Goal: Information Seeking & Learning: Check status

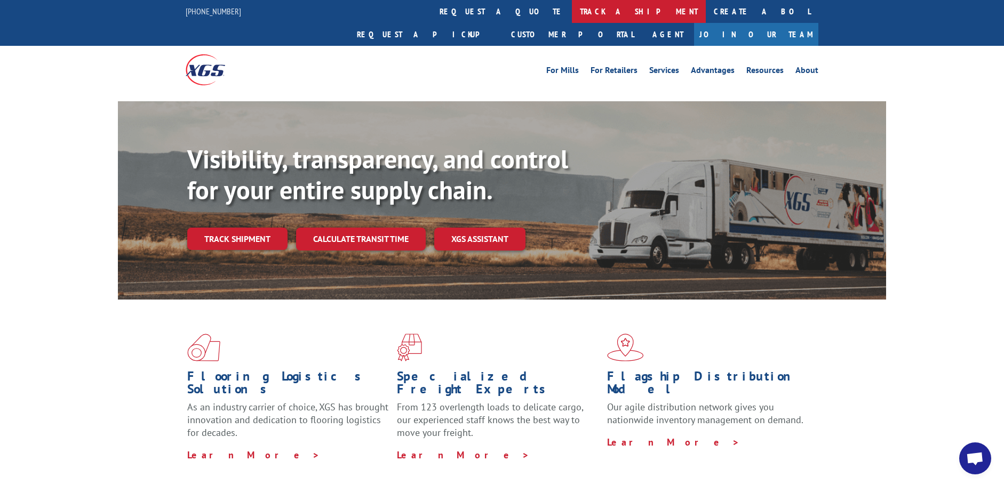
click at [572, 11] on link "track a shipment" at bounding box center [639, 11] width 134 height 23
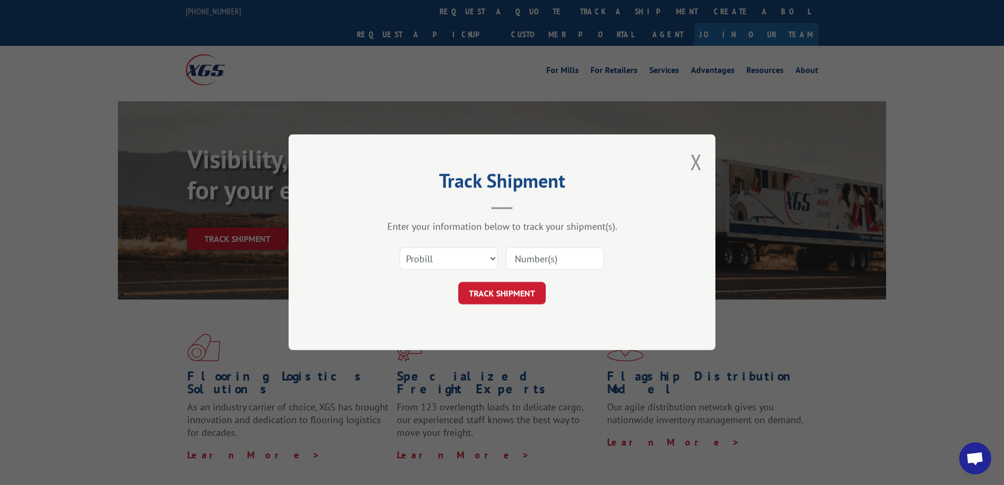
click at [527, 255] on input at bounding box center [555, 259] width 98 height 22
paste input "16755000"
type input "16755000"
click at [506, 295] on button "TRACK SHIPMENT" at bounding box center [501, 294] width 87 height 22
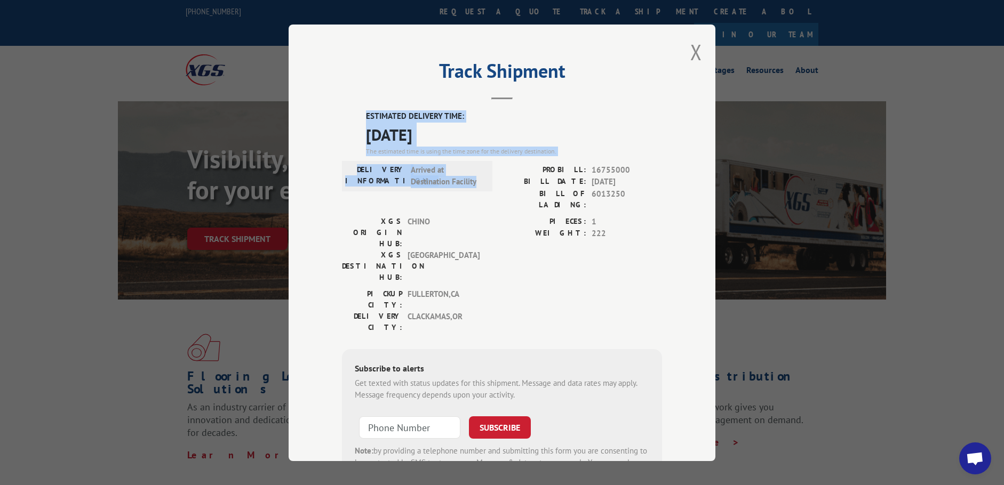
drag, startPoint x: 362, startPoint y: 113, endPoint x: 475, endPoint y: 181, distance: 132.4
click at [475, 181] on div "ESTIMATED DELIVERY TIME: [DATE] The estimated time is using the time zone for t…" at bounding box center [502, 302] width 320 height 384
copy div "ESTIMATED DELIVERY TIME: [DATE] The estimated time is using the time zone for t…"
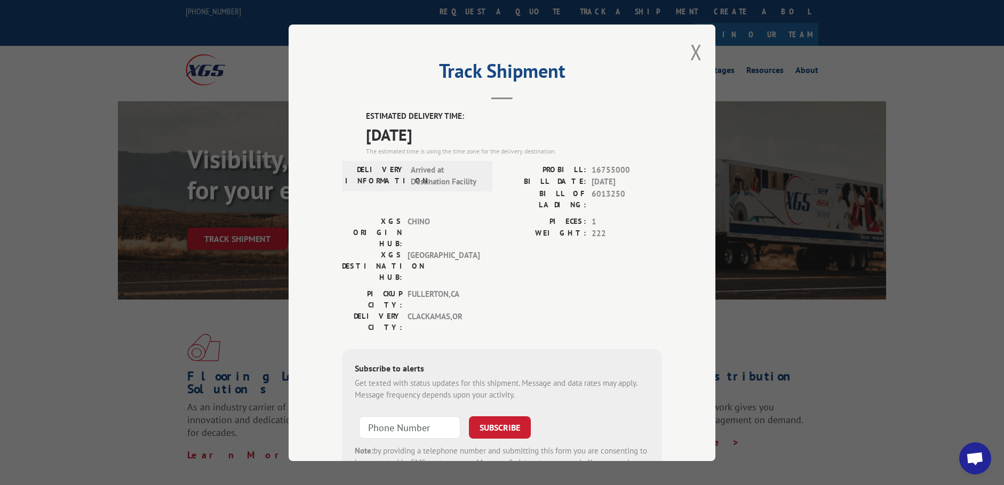
click at [525, 216] on label "PIECES:" at bounding box center [544, 222] width 84 height 12
click at [604, 168] on span "16755000" at bounding box center [627, 170] width 70 height 12
copy span "16755000"
click at [690, 51] on button "Close modal" at bounding box center [696, 52] width 12 height 28
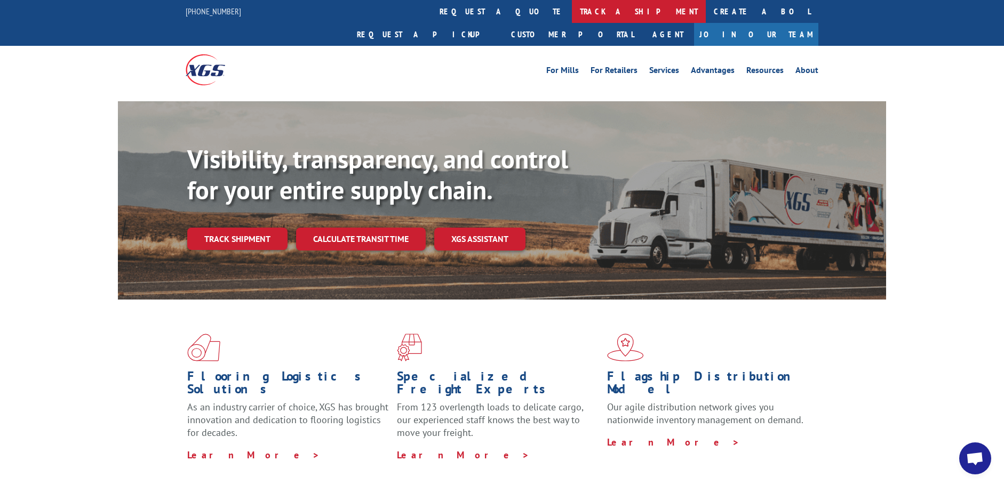
click at [572, 12] on link "track a shipment" at bounding box center [639, 11] width 134 height 23
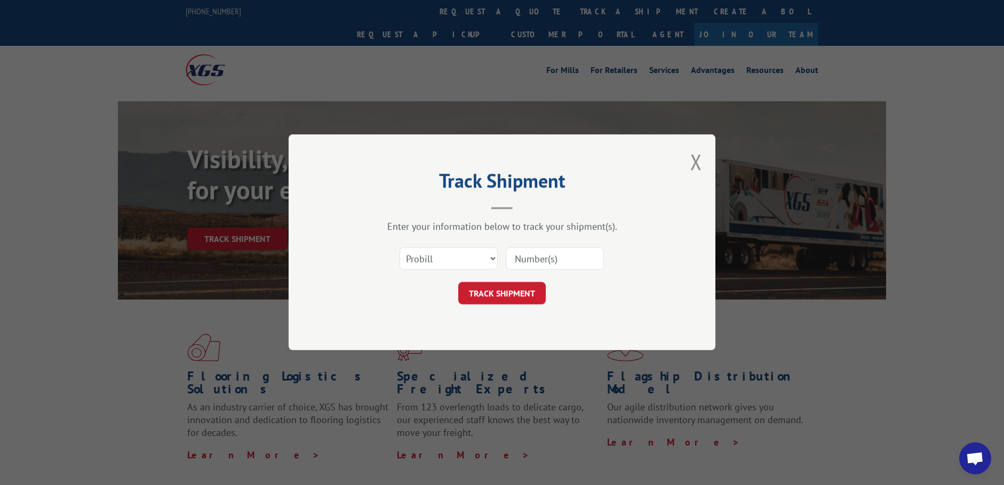
click at [539, 256] on input at bounding box center [555, 259] width 98 height 22
paste input "17516595"
type input "17516595"
click at [501, 290] on button "TRACK SHIPMENT" at bounding box center [501, 294] width 87 height 22
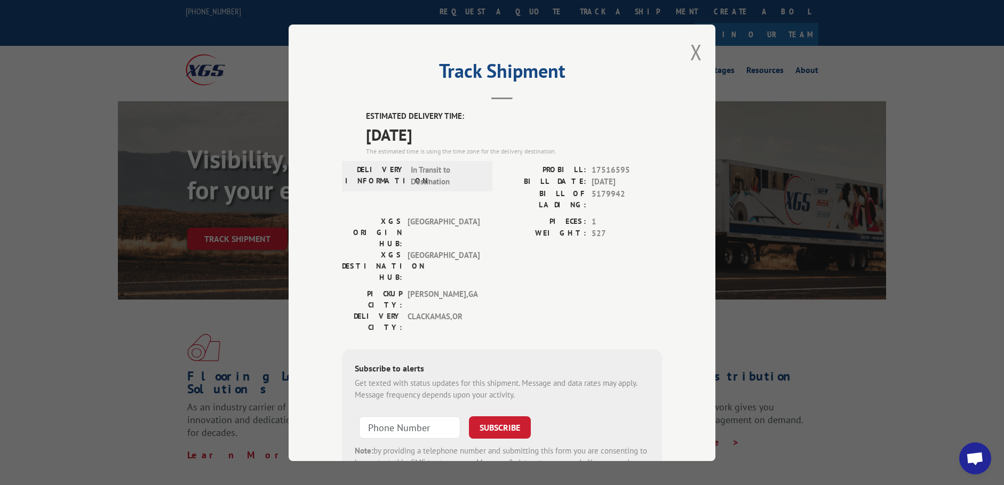
drag, startPoint x: 362, startPoint y: 115, endPoint x: 450, endPoint y: 133, distance: 89.5
click at [450, 133] on div "ESTIMATED DELIVERY TIME: [DATE] The estimated time is using the time zone for t…" at bounding box center [514, 133] width 296 height 46
copy div "ESTIMATED DELIVERY TIME: [DATE]"
click at [693, 50] on button "Close modal" at bounding box center [696, 52] width 12 height 28
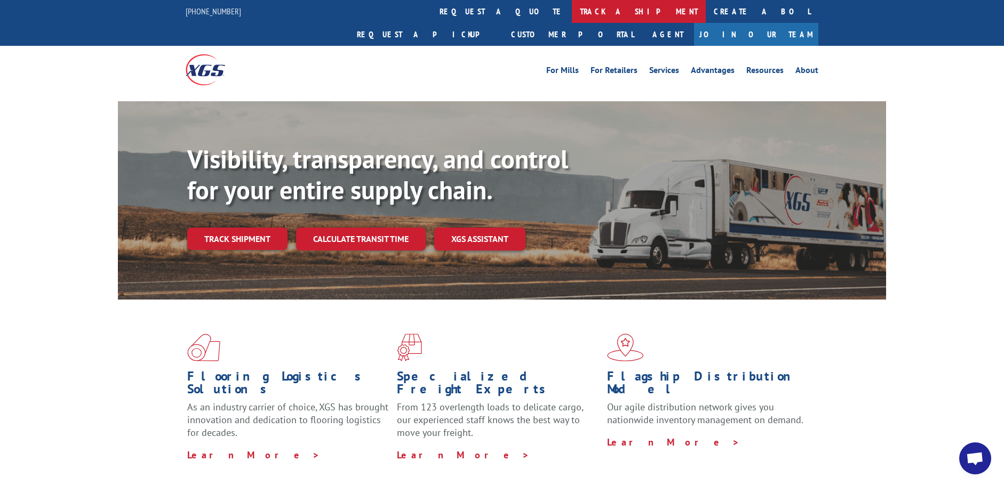
click at [572, 5] on link "track a shipment" at bounding box center [639, 11] width 134 height 23
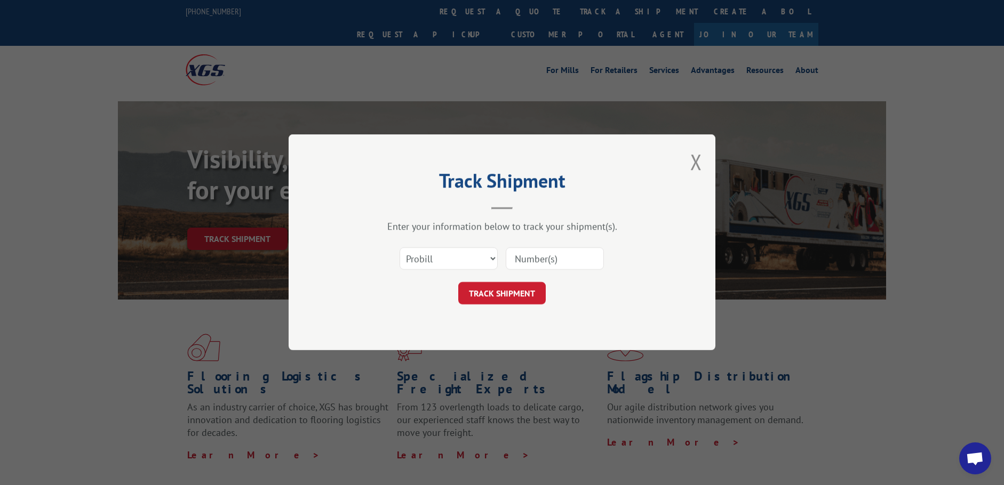
click at [545, 254] on input at bounding box center [555, 259] width 98 height 22
paste input "17229178"
type input "17229178"
click at [496, 292] on button "TRACK SHIPMENT" at bounding box center [501, 294] width 87 height 22
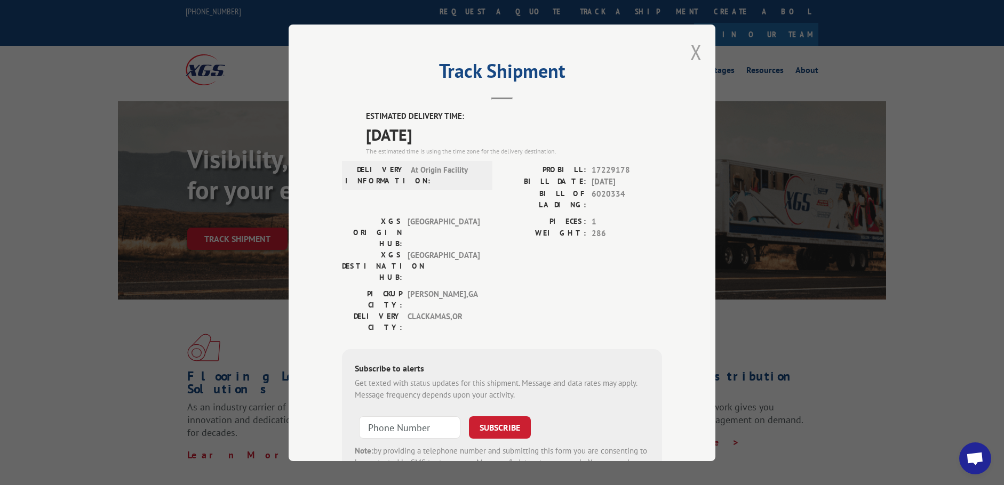
click at [694, 52] on button "Close modal" at bounding box center [696, 52] width 12 height 28
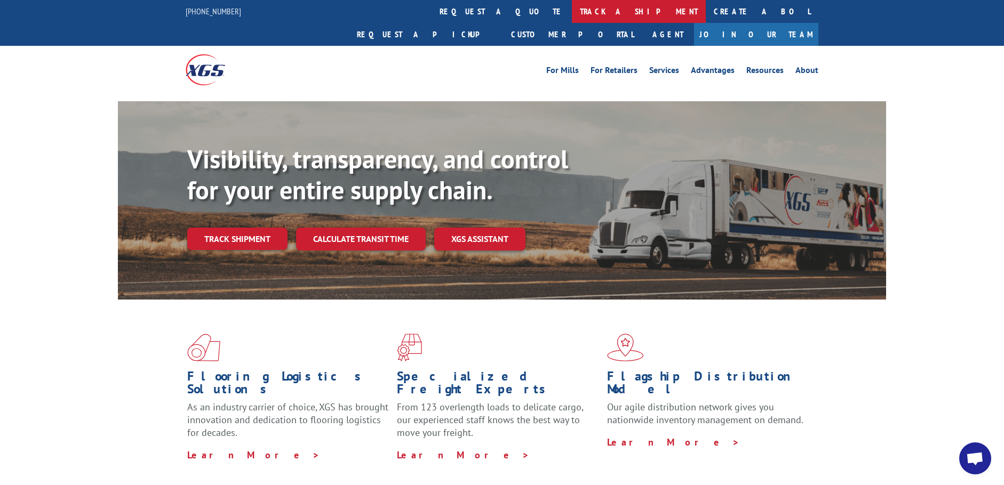
click at [572, 8] on link "track a shipment" at bounding box center [639, 11] width 134 height 23
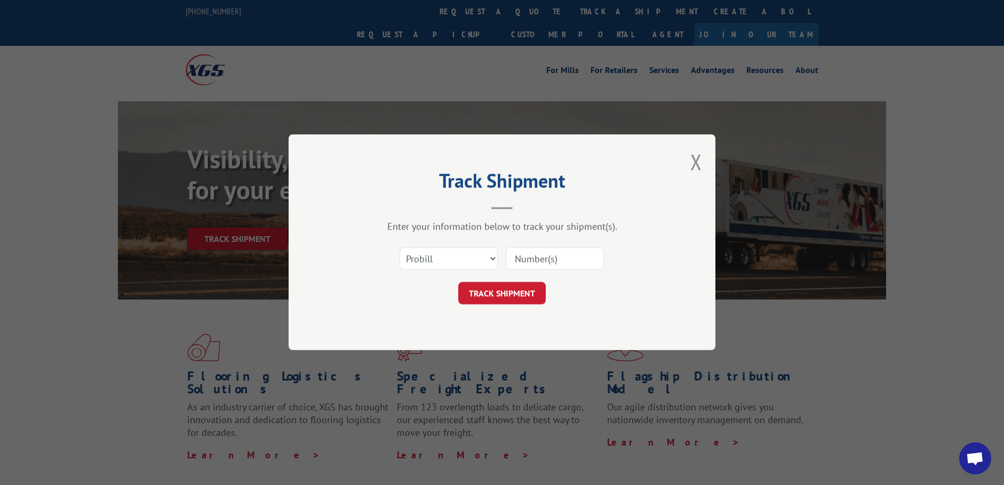
click at [538, 259] on input at bounding box center [555, 259] width 98 height 22
paste input "16755103"
type input "16755103"
click at [493, 294] on button "TRACK SHIPMENT" at bounding box center [501, 294] width 87 height 22
